Goal: Transaction & Acquisition: Purchase product/service

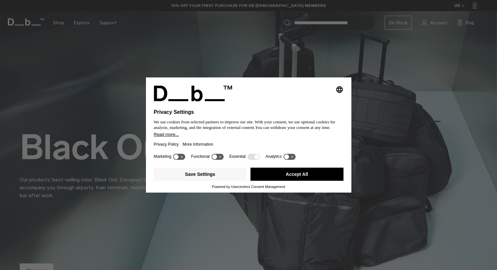
click at [320, 181] on button "Accept All" at bounding box center [296, 174] width 93 height 13
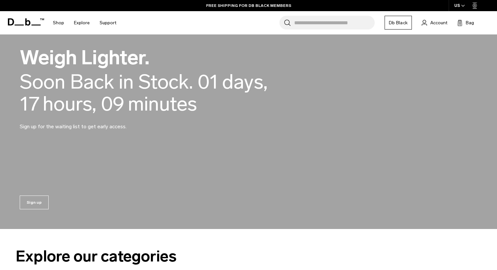
scroll to position [641, 0]
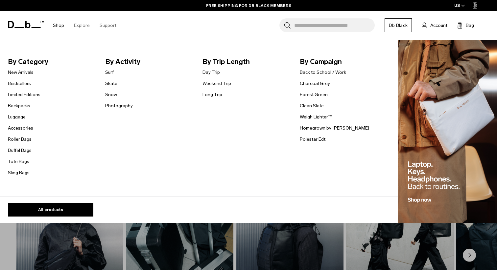
click at [59, 23] on link "Shop" at bounding box center [58, 25] width 11 height 23
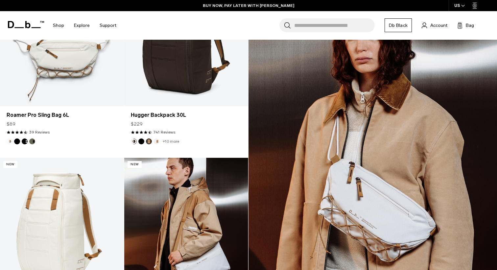
scroll to position [728, 0]
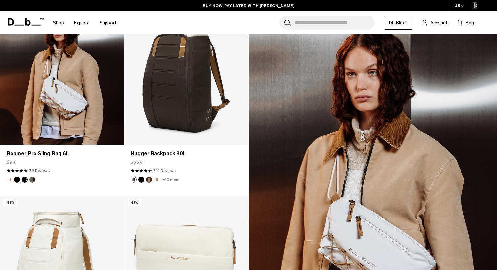
click at [56, 100] on link "Roamer Pro Sling Bag 6L" at bounding box center [62, 76] width 124 height 138
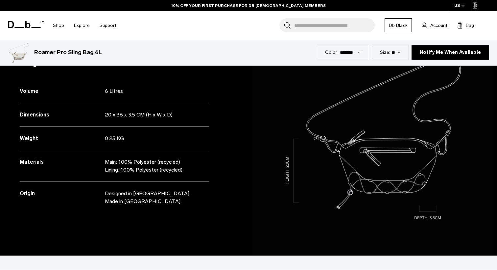
scroll to position [596, 0]
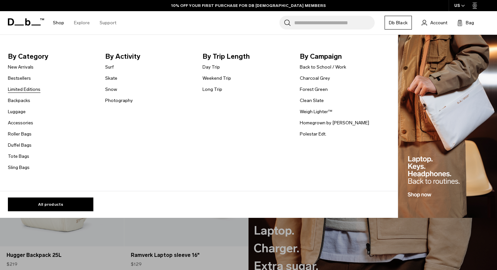
click at [22, 89] on link "Limited Editions" at bounding box center [24, 89] width 33 height 7
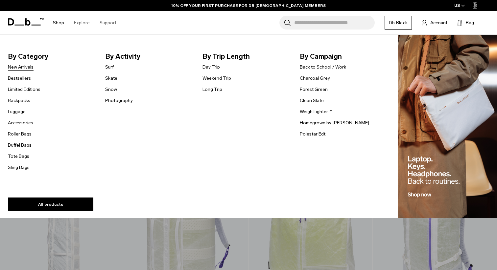
click at [26, 68] on link "New Arrivals" at bounding box center [21, 67] width 26 height 7
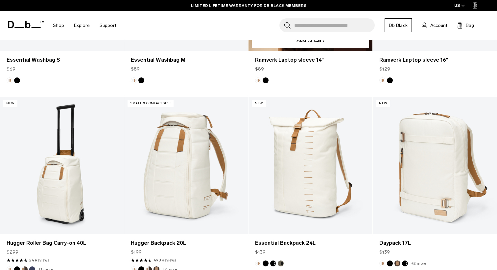
scroll to position [537, 0]
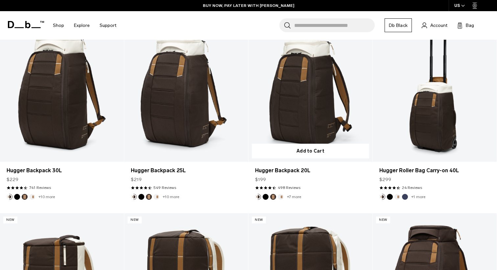
click at [286, 158] on button "Add to Cart" at bounding box center [310, 151] width 117 height 15
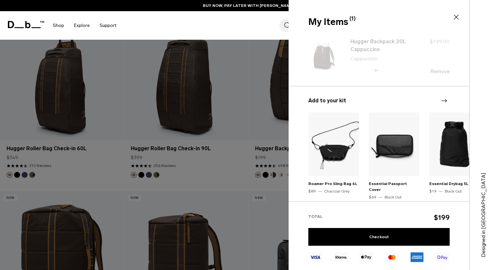
scroll to position [1371, 0]
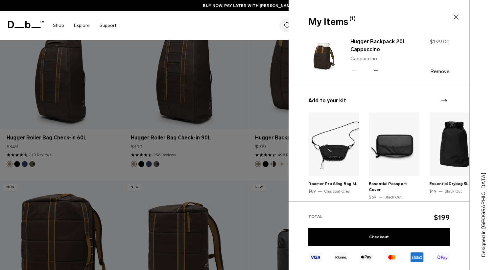
click at [247, 99] on div at bounding box center [248, 135] width 497 height 270
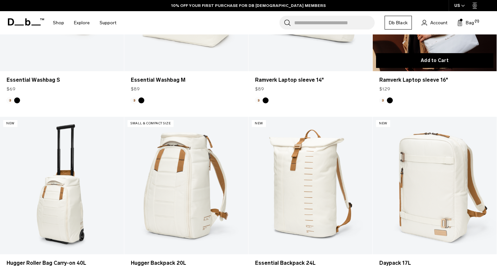
scroll to position [506, 0]
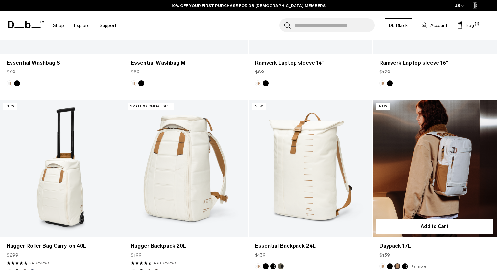
click at [418, 162] on link "Daypack 17L" at bounding box center [435, 169] width 124 height 138
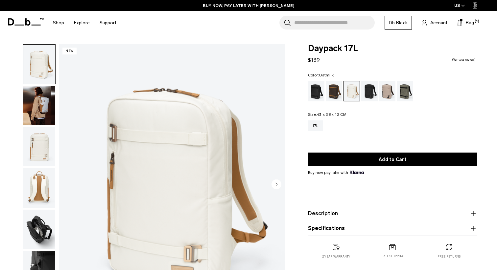
click at [418, 162] on button "Add to Cart" at bounding box center [392, 160] width 169 height 14
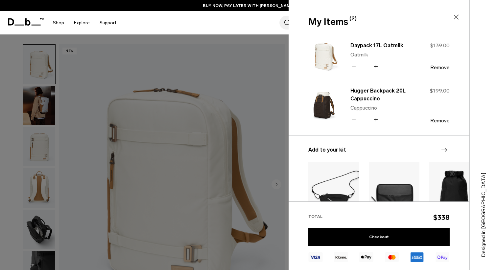
click at [447, 115] on div "$199.00 Remove" at bounding box center [428, 105] width 41 height 37
click at [445, 124] on button "Remove" at bounding box center [439, 121] width 19 height 6
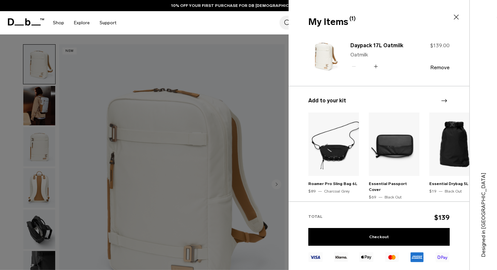
click at [208, 137] on div at bounding box center [248, 135] width 497 height 270
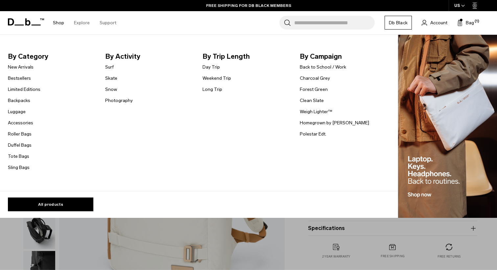
click at [451, 116] on img "Main Navigation" at bounding box center [447, 127] width 99 height 184
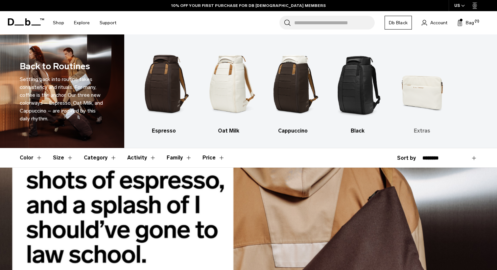
click at [433, 93] on img "5 / 5" at bounding box center [421, 83] width 53 height 79
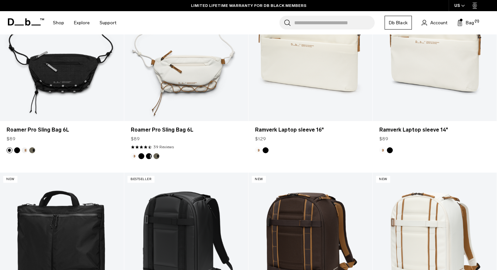
scroll to position [743, 0]
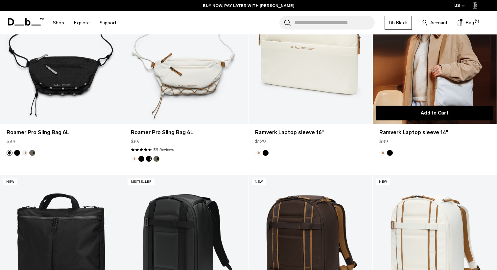
click at [426, 116] on button "Add to Cart" at bounding box center [434, 113] width 117 height 15
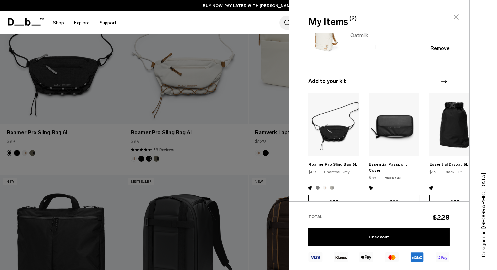
scroll to position [117, 0]
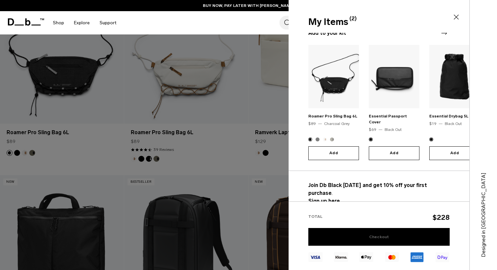
click at [375, 236] on link "Checkout" at bounding box center [378, 237] width 141 height 18
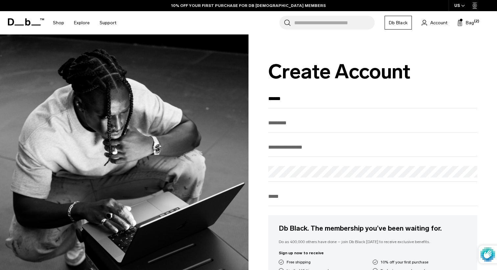
type input "******"
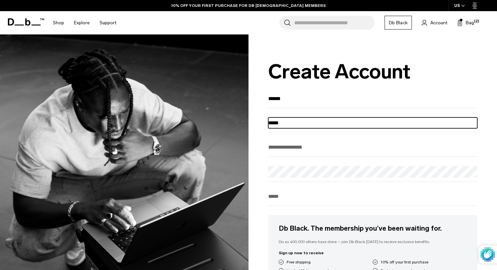
type input "*****"
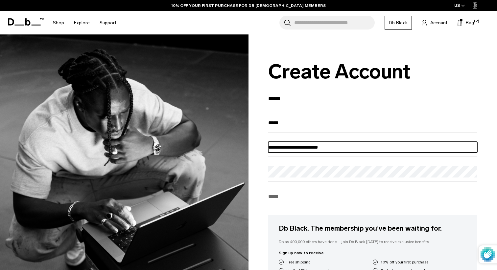
type input "**********"
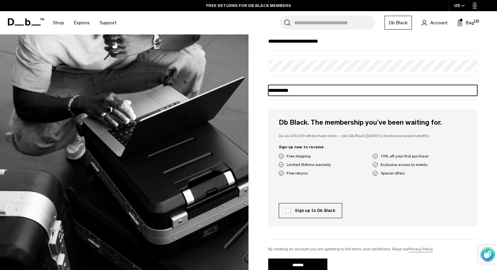
scroll to position [139, 0]
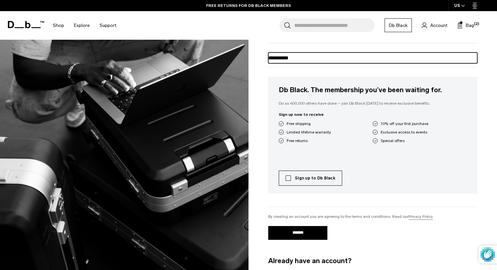
type input "**********"
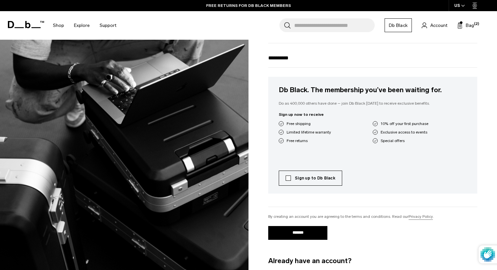
click at [311, 181] on label "Sign up to Db Black" at bounding box center [310, 178] width 50 height 6
click at [302, 229] on input "*******" at bounding box center [297, 233] width 59 height 14
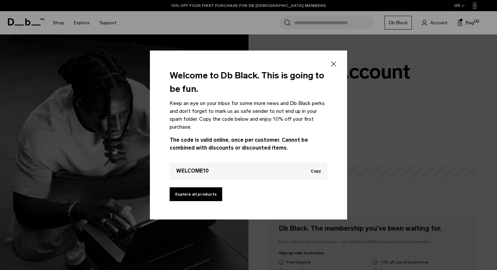
click at [315, 169] on div "Copy Copied to clipboard" at bounding box center [315, 171] width 10 height 8
click at [316, 171] on button "Copy" at bounding box center [315, 171] width 10 height 5
click at [458, 26] on div at bounding box center [248, 135] width 497 height 270
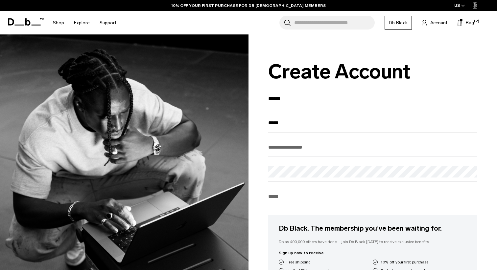
click at [459, 25] on rect at bounding box center [459, 23] width 0 height 5
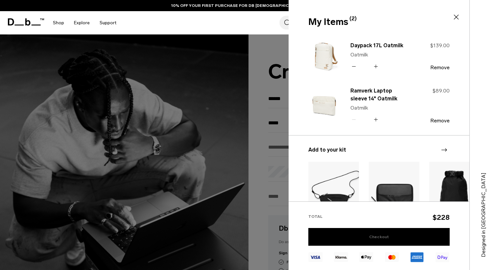
click at [389, 235] on link "Checkout" at bounding box center [378, 237] width 141 height 18
